Goal: Navigation & Orientation: Find specific page/section

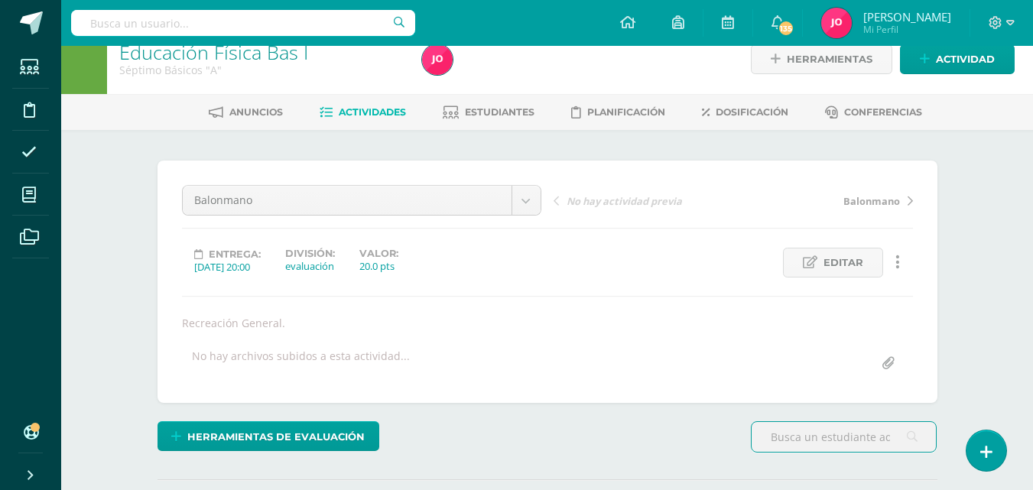
scroll to position [22, 0]
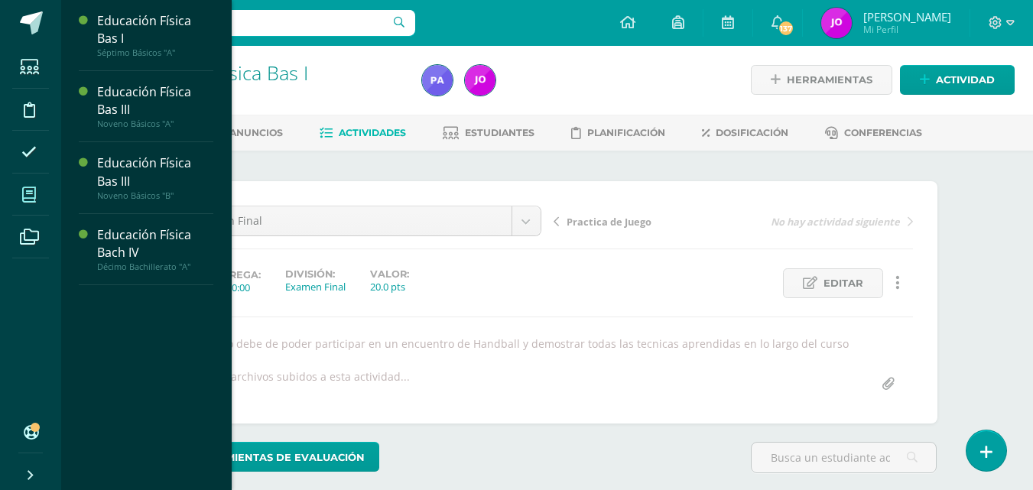
scroll to position [2, 0]
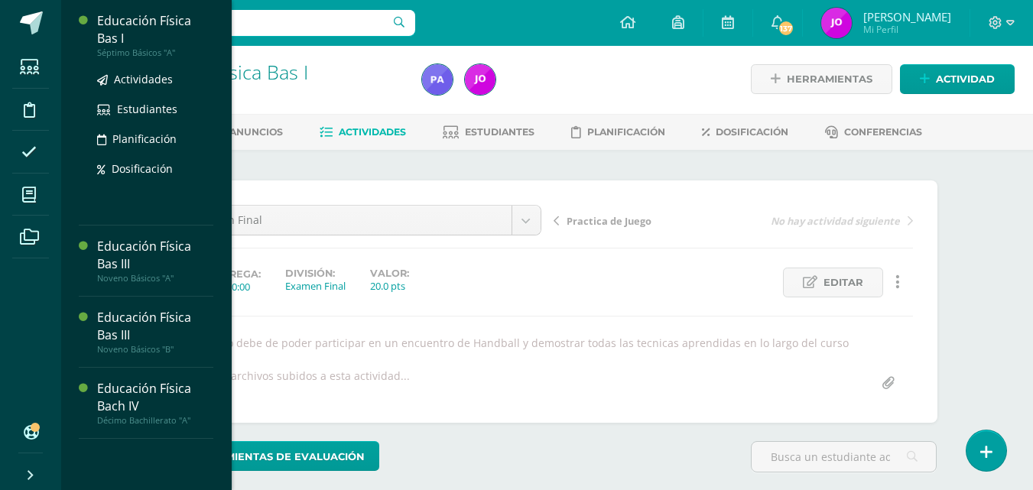
click at [167, 19] on div "Educación Física Bas I" at bounding box center [155, 29] width 116 height 35
